Goal: Task Accomplishment & Management: Complete application form

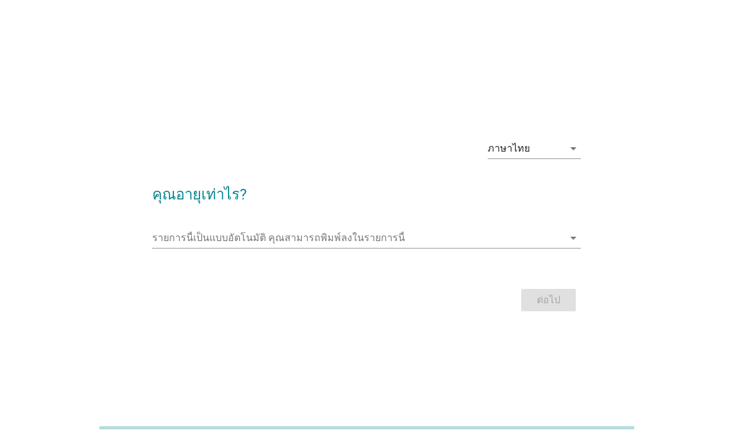
click at [474, 248] on input "รายการนี้เป็นแบบอัตโนมัติ คุณสามารถพิมพ์ลงในรายการนี้" at bounding box center [358, 238] width 412 height 20
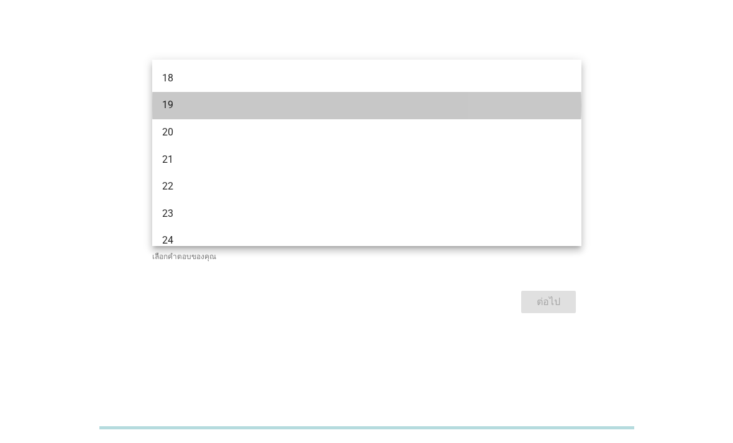
click at [185, 107] on div "19" at bounding box center [349, 105] width 375 height 15
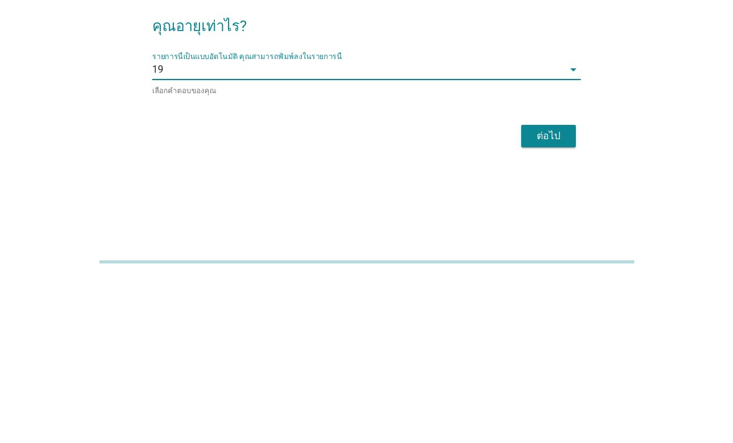
click at [548, 295] on div "ต่อไป" at bounding box center [548, 302] width 35 height 15
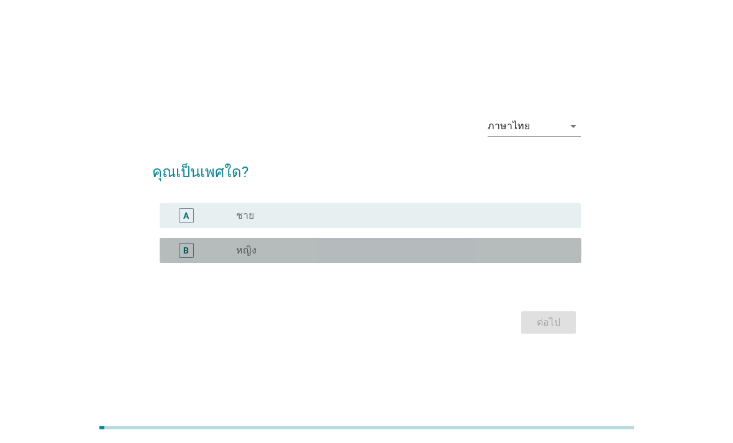
click at [506, 257] on div "radio_button_unchecked หญิง" at bounding box center [398, 250] width 325 height 12
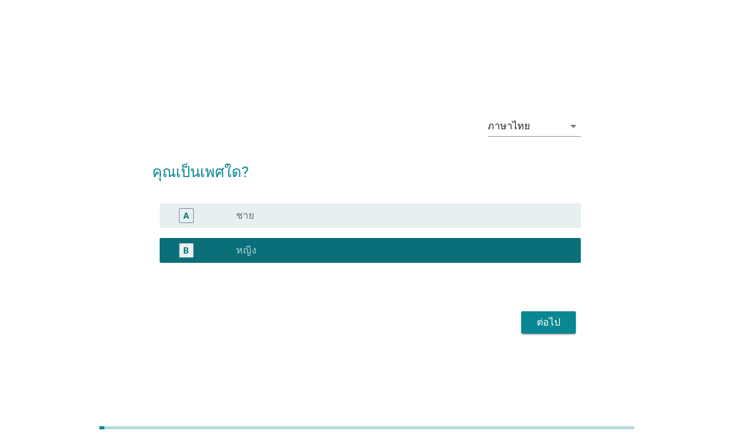
click at [541, 330] on div "ต่อไป" at bounding box center [548, 322] width 35 height 15
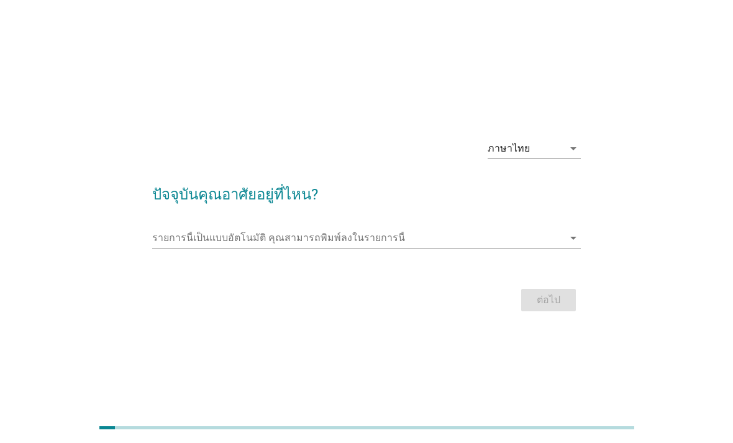
click at [559, 248] on div "รายการนี้เป็นแบบอัตโนมัติ [PERSON_NAME]พิมพ์ลงในรายการนี้ arrow_drop_down" at bounding box center [366, 238] width 429 height 20
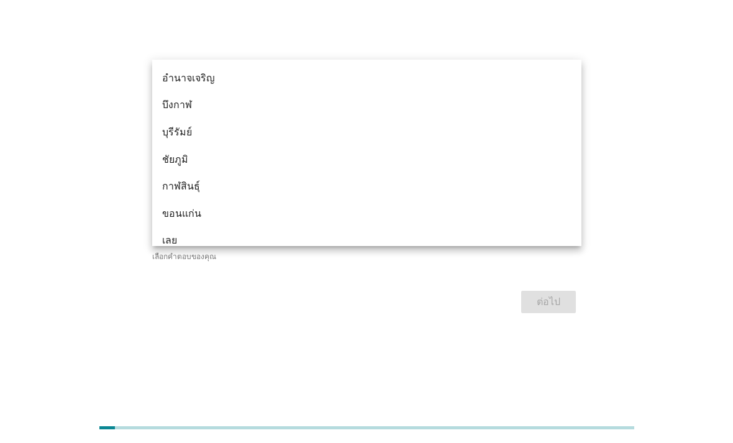
click at [671, 151] on div "ภาษาไทย arrow_drop_down ปัจจุบันคุณอาศัยอยู่ที่ไหน? รายการนี้เป็นแบบอัตโนมัติ […" at bounding box center [367, 221] width 674 height 211
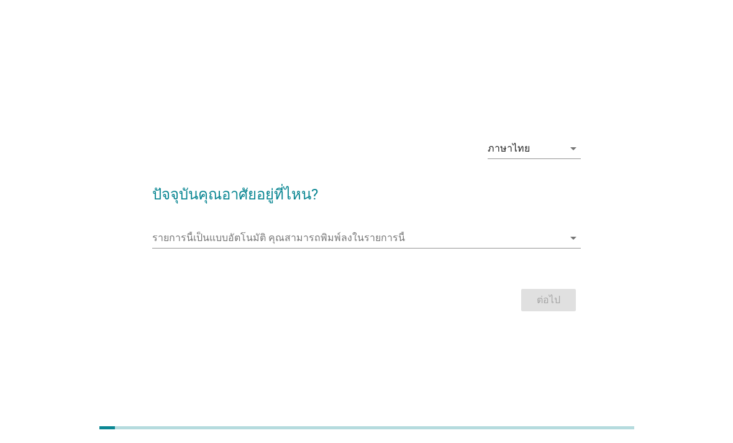
click at [564, 248] on input "รายการนี้เป็นแบบอัตโนมัติ คุณสามารถพิมพ์ลงในรายการนี้" at bounding box center [358, 238] width 412 height 20
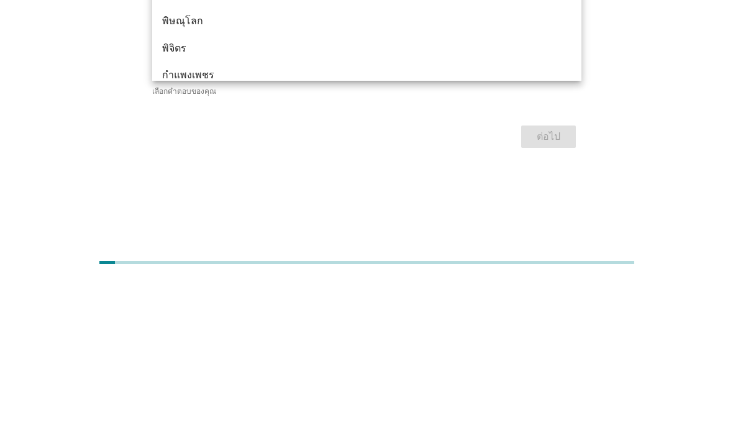
type input "พิ"
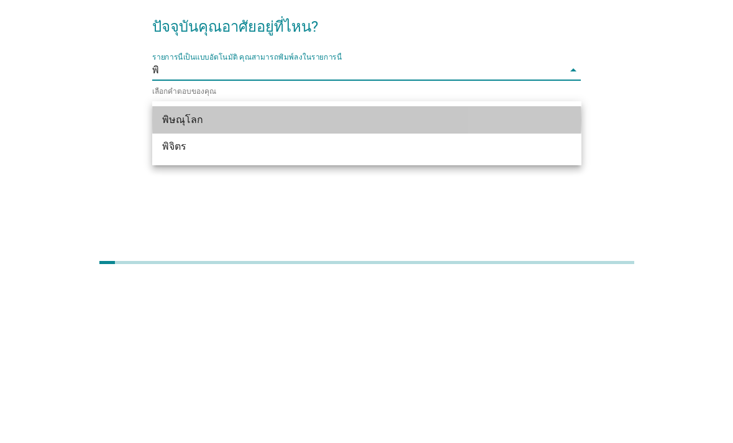
click at [344, 278] on div "พิษณุโลก" at bounding box center [349, 285] width 375 height 15
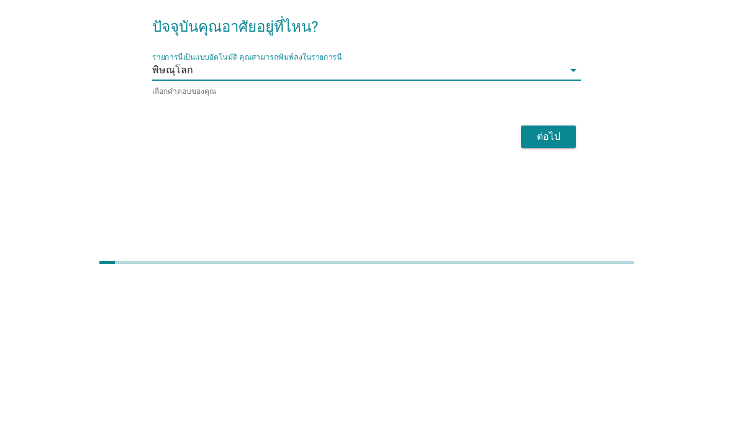
click at [564, 295] on div "ต่อไป" at bounding box center [548, 302] width 35 height 15
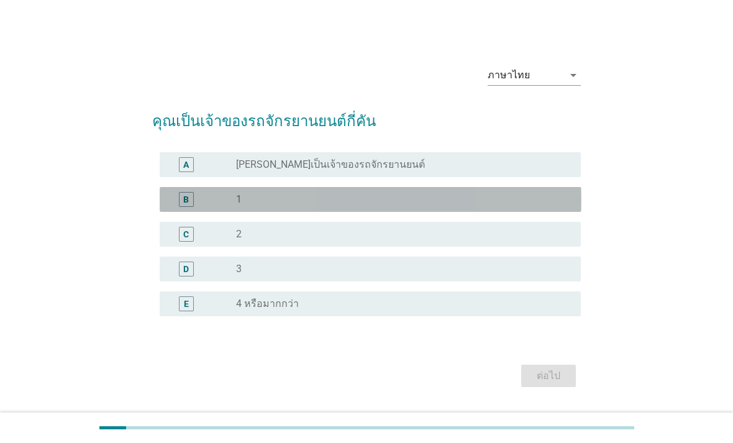
click at [421, 206] on div "radio_button_unchecked 1" at bounding box center [398, 199] width 325 height 12
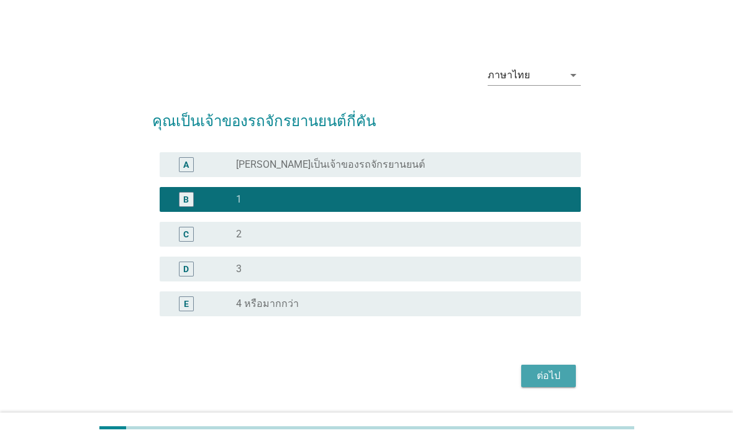
click at [553, 383] on div "ต่อไป" at bounding box center [548, 375] width 35 height 15
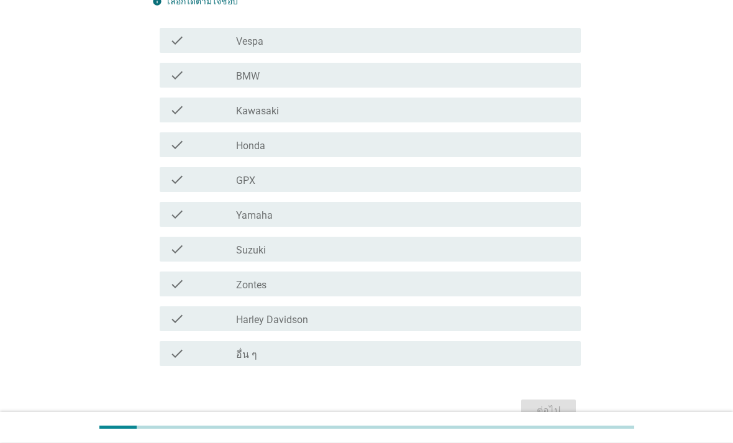
scroll to position [193, 0]
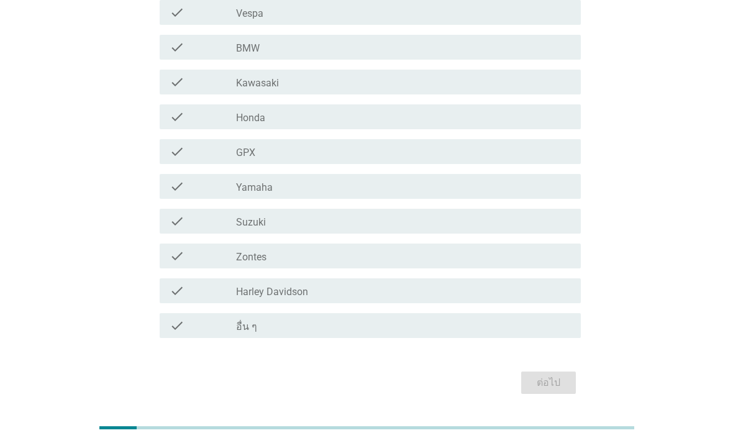
click at [505, 329] on div "check_box_outline_blank อื่น ๆ" at bounding box center [403, 325] width 335 height 15
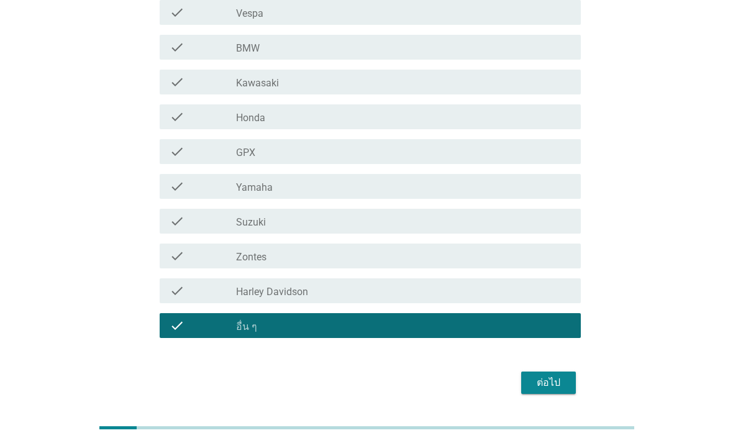
click at [546, 391] on button "ต่อไป" at bounding box center [548, 383] width 55 height 22
